Goal: Find specific page/section: Find specific page/section

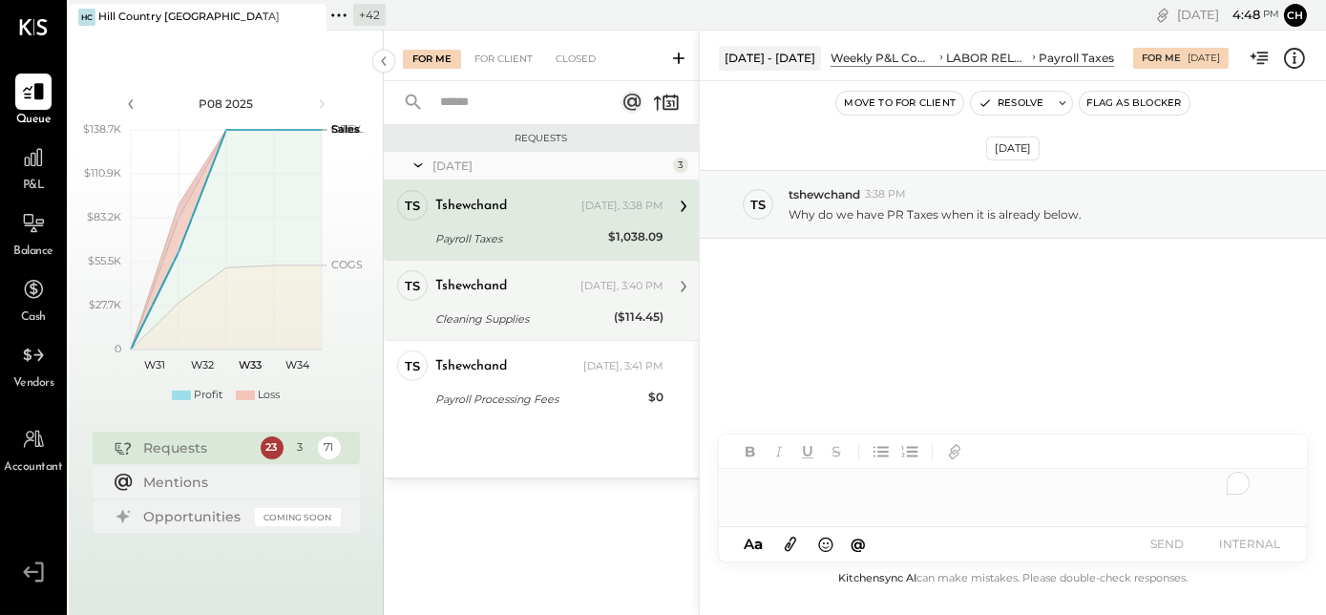
click at [512, 326] on div "Cleaning Supplies" at bounding box center [521, 318] width 173 height 19
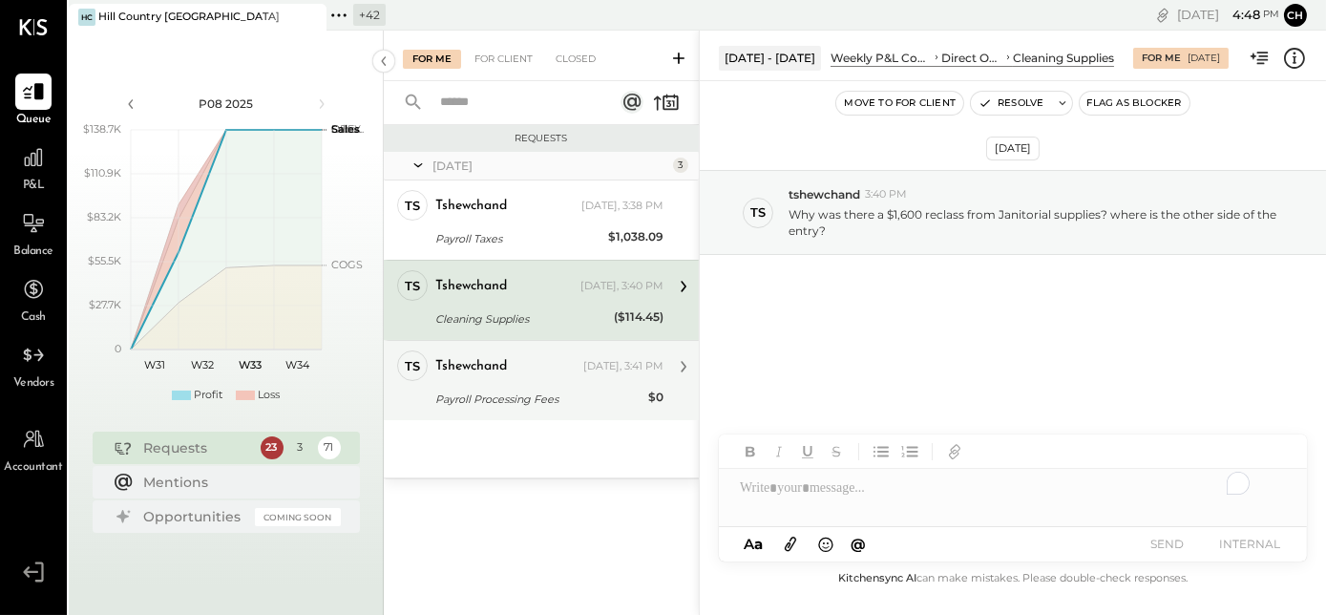
click at [494, 397] on div "Payroll Processing Fees" at bounding box center [538, 398] width 207 height 19
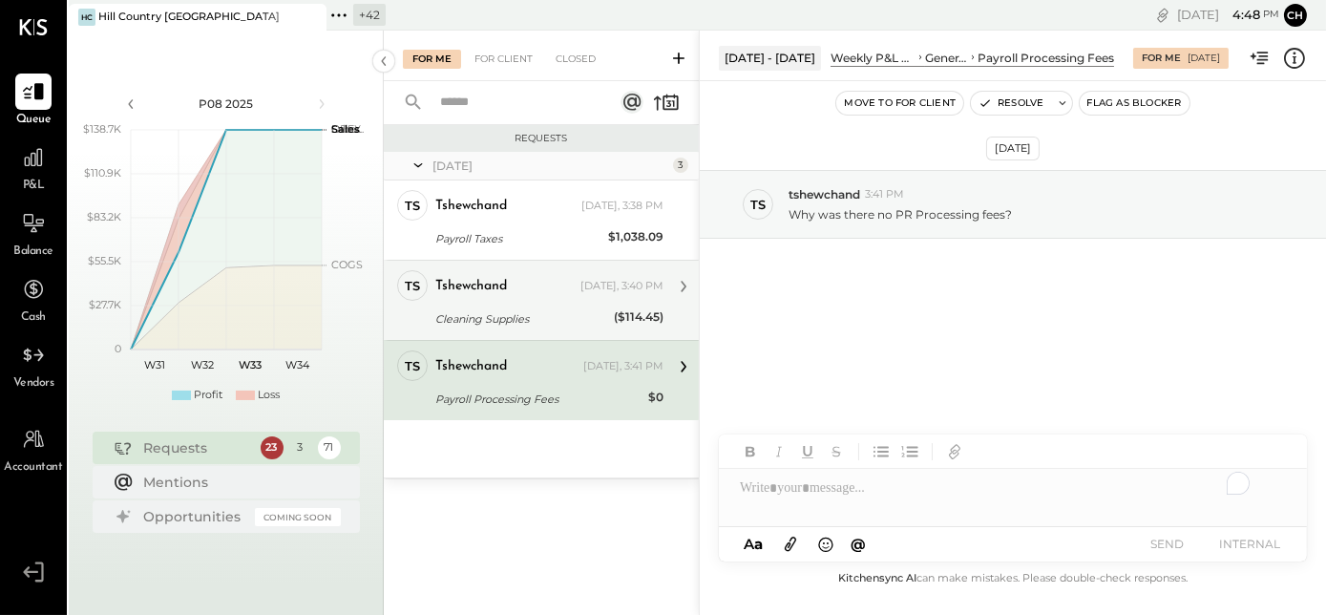
click at [512, 297] on div "tshewchand Today, 3:40 PM" at bounding box center [549, 286] width 228 height 27
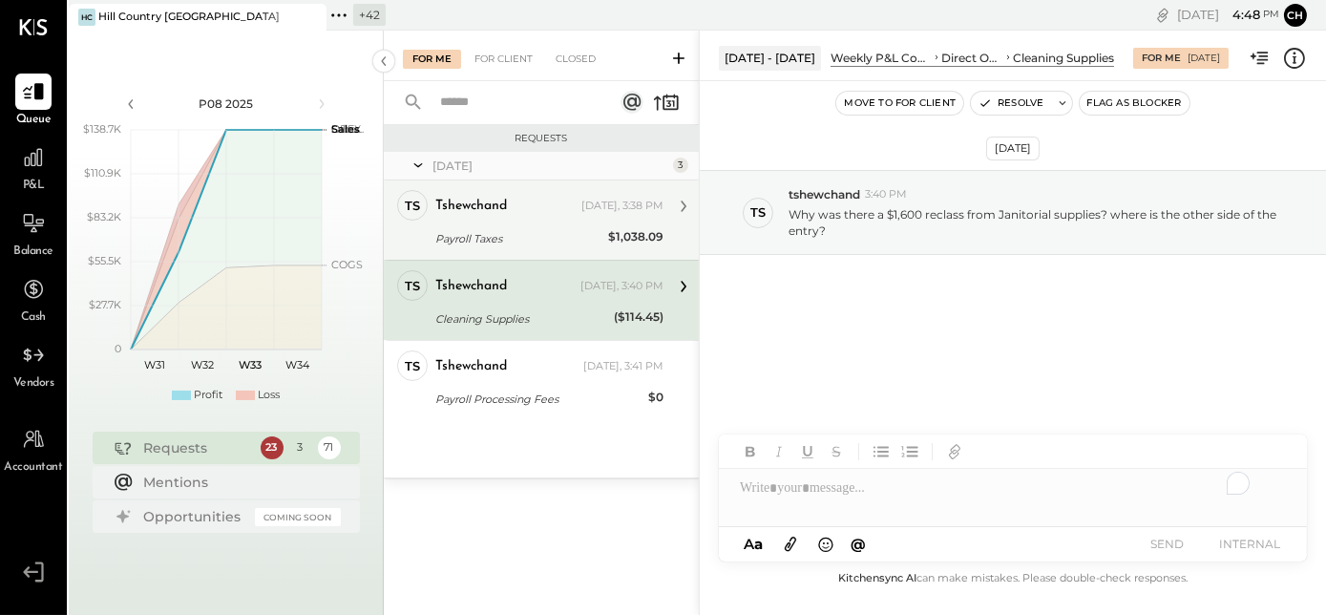
click at [483, 234] on div "Payroll Taxes" at bounding box center [518, 238] width 167 height 19
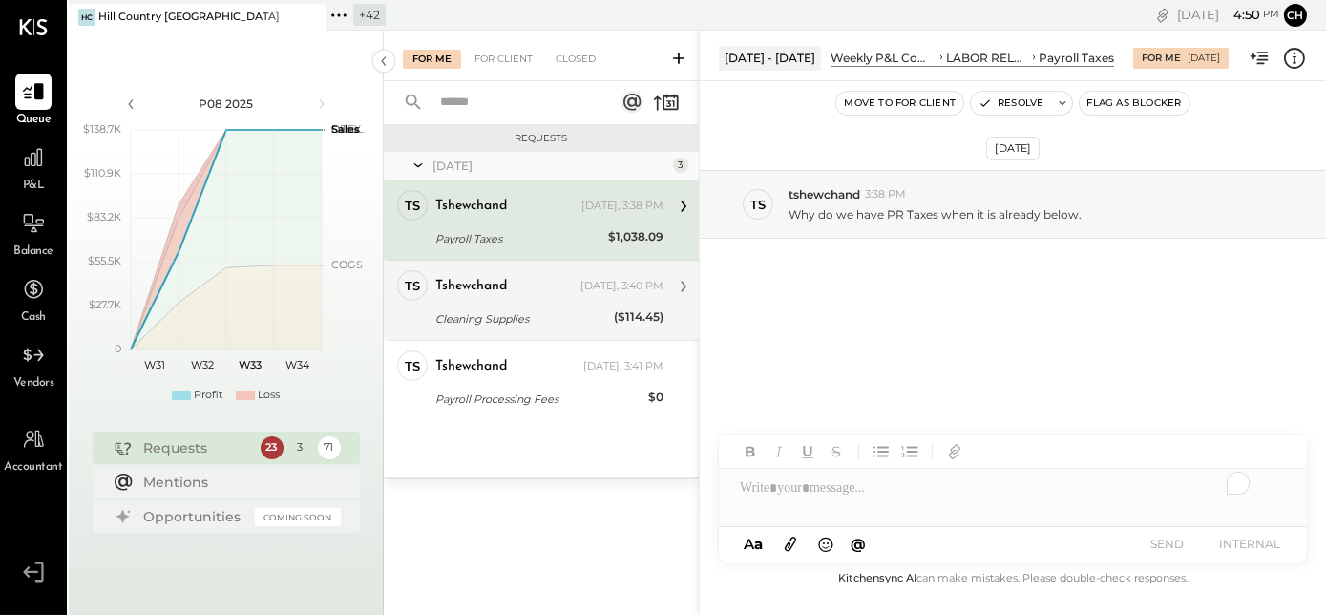
click at [508, 336] on div "ts tshewchand Owner tshewchand Today, 3:40 PM Cleaning Supplies ($114.45) Why w…" at bounding box center [541, 300] width 315 height 80
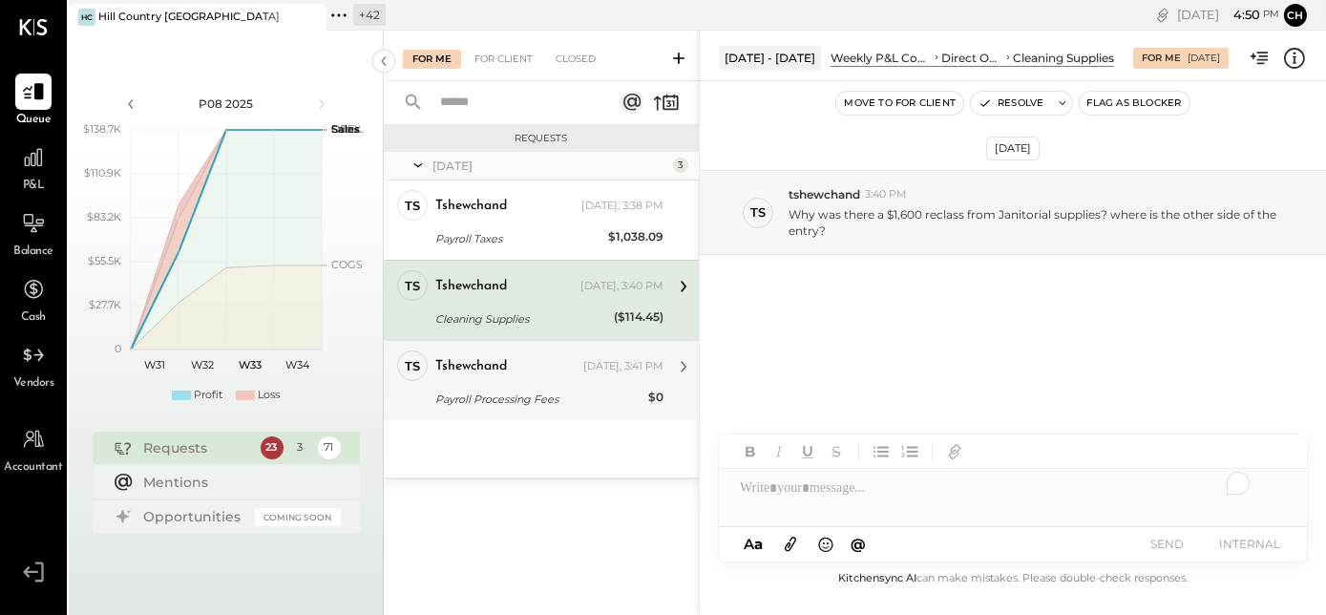
click at [501, 405] on div "Payroll Processing Fees" at bounding box center [538, 398] width 207 height 19
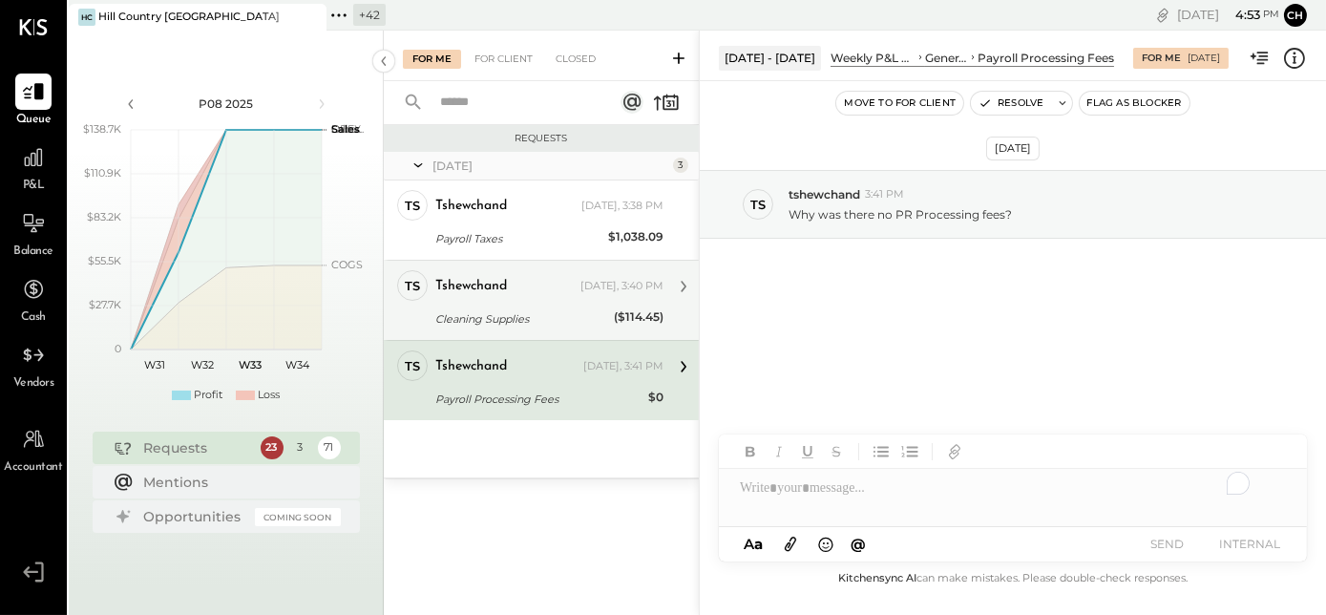
click at [574, 309] on div "Cleaning Supplies" at bounding box center [521, 318] width 173 height 19
